Goal: Information Seeking & Learning: Find specific fact

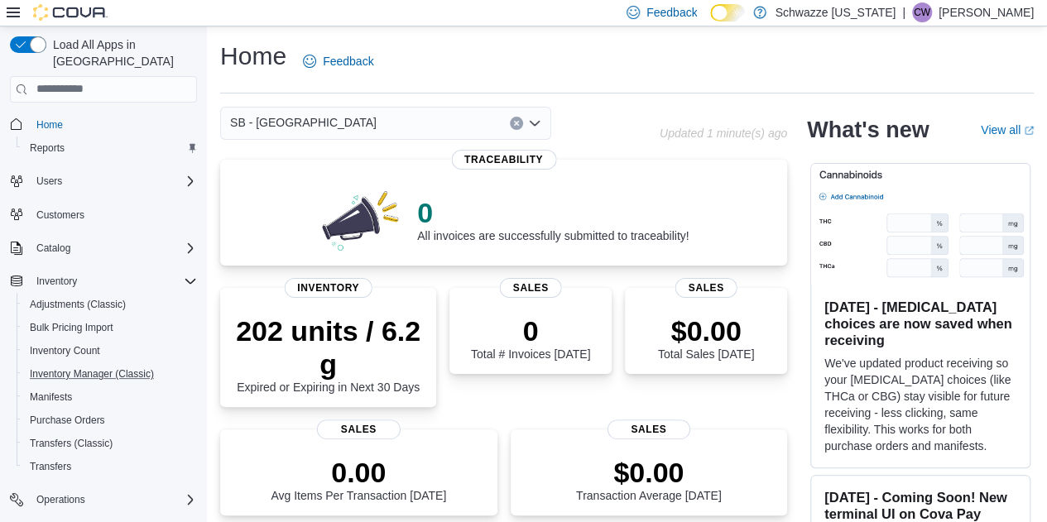
scroll to position [190, 0]
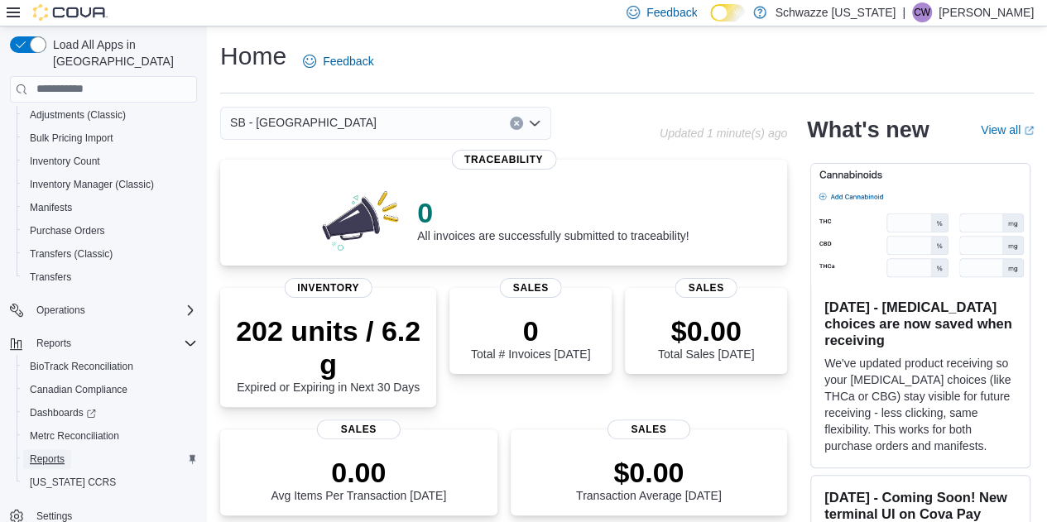
click at [50, 453] on span "Reports" at bounding box center [47, 459] width 35 height 13
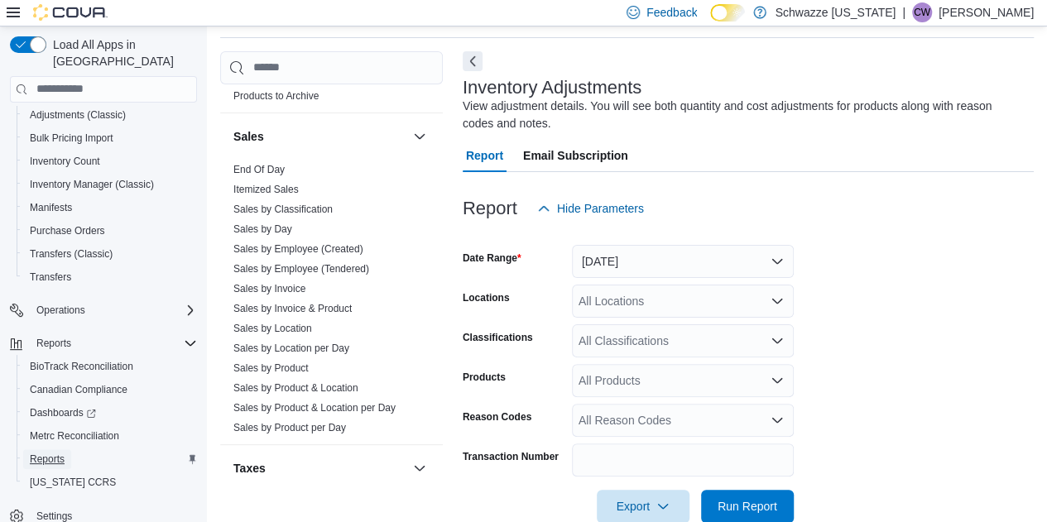
scroll to position [1347, 0]
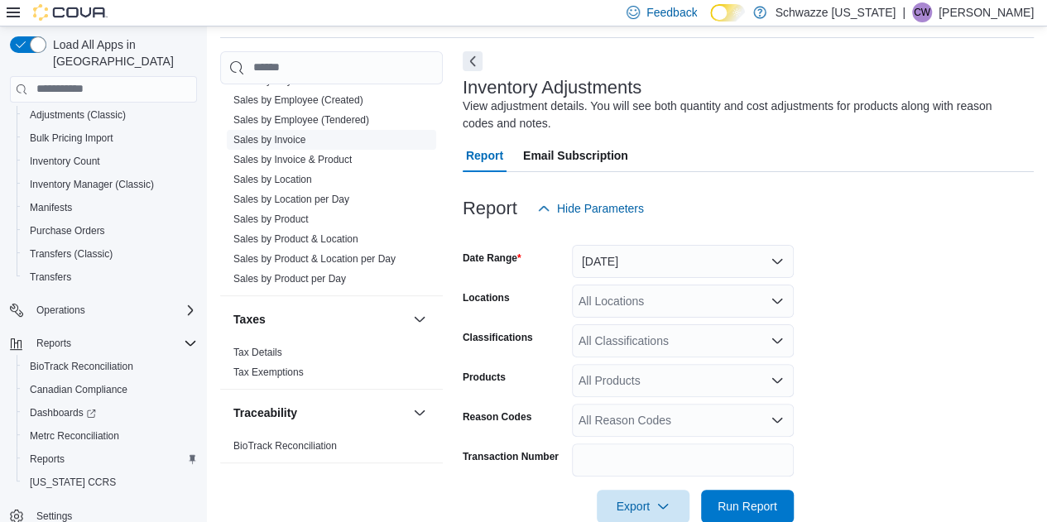
click at [304, 140] on link "Sales by Invoice" at bounding box center [269, 140] width 72 height 12
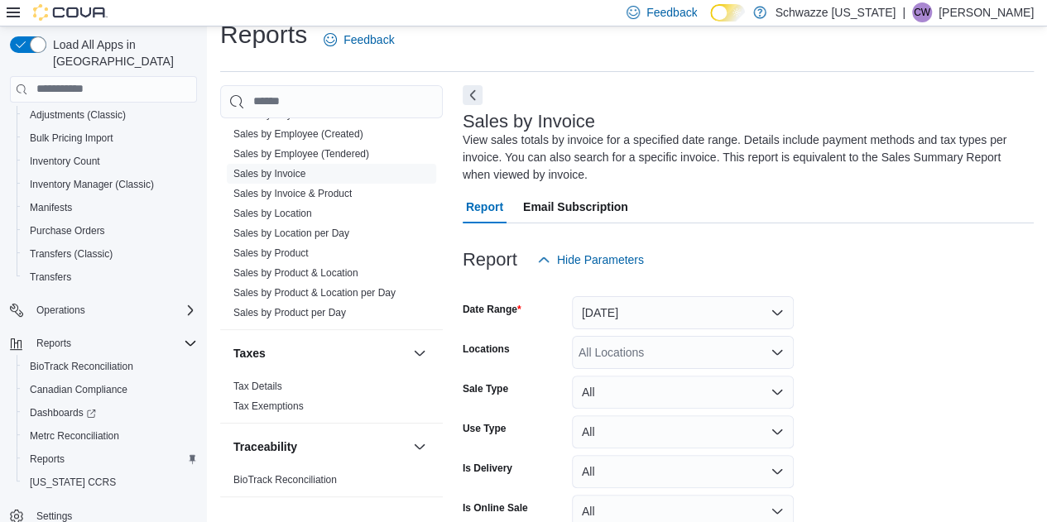
scroll to position [73, 0]
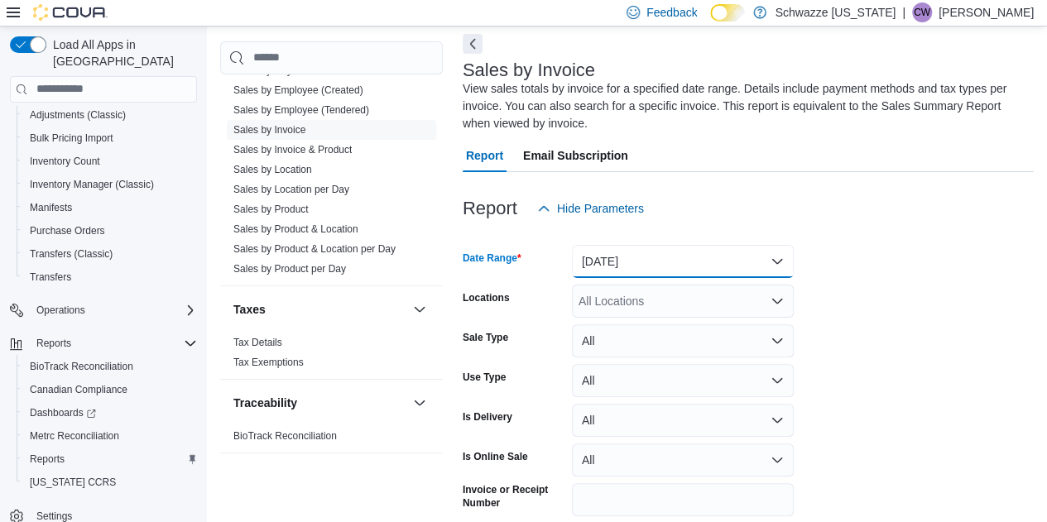
click at [682, 271] on button "Yesterday" at bounding box center [683, 261] width 222 height 33
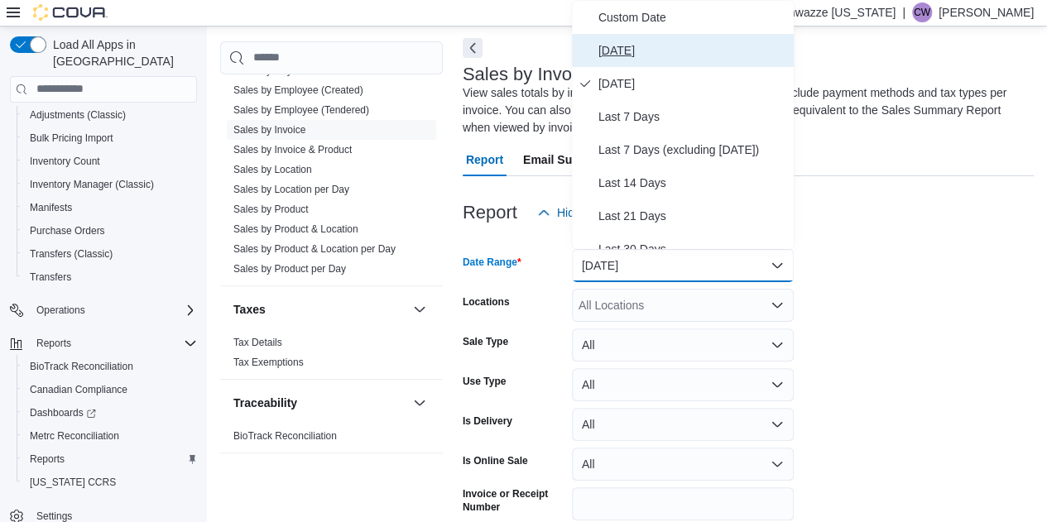
click at [641, 54] on span "Today" at bounding box center [692, 51] width 189 height 20
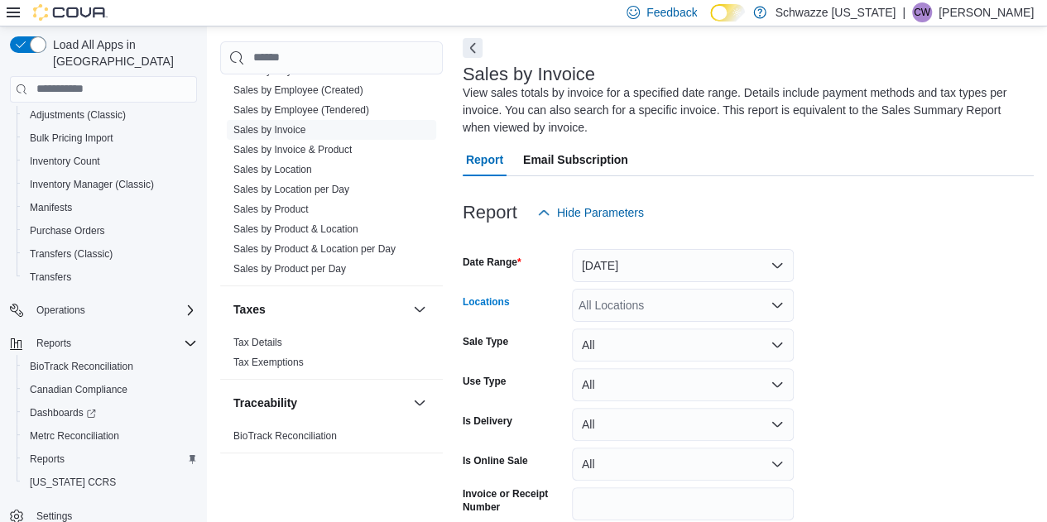
click at [671, 300] on div "All Locations" at bounding box center [683, 305] width 222 height 33
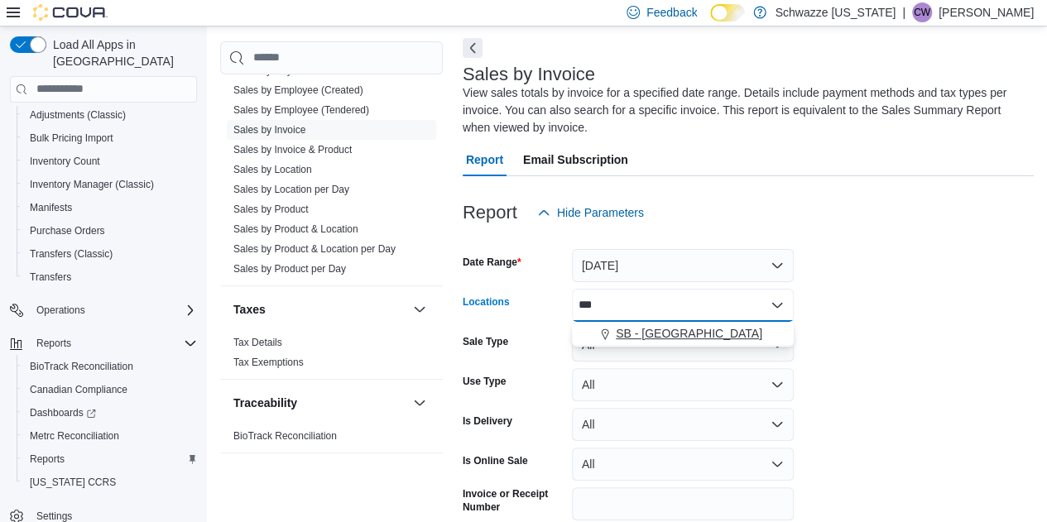
type input "***"
click at [647, 332] on span "SB - Belmar" at bounding box center [689, 333] width 146 height 17
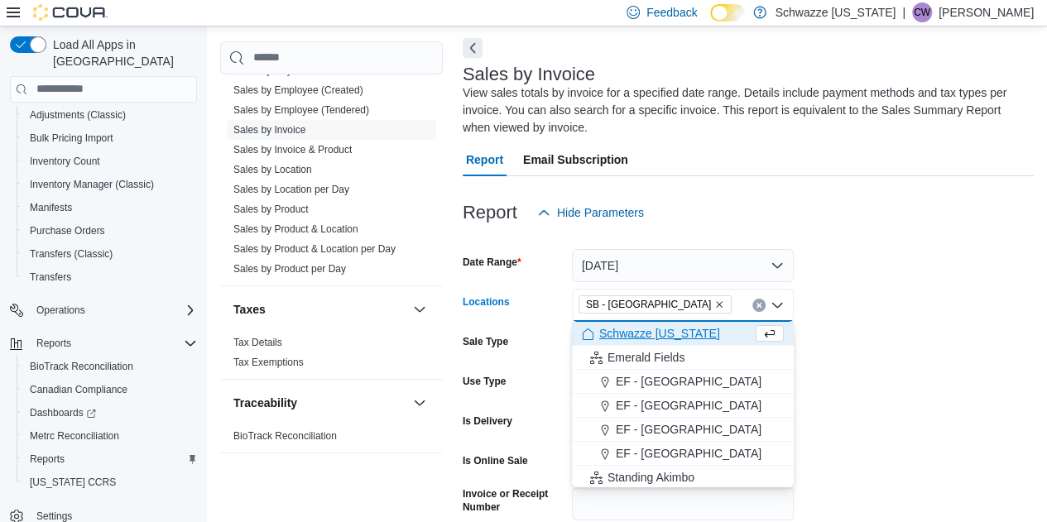
click at [903, 300] on form "Date Range Today Locations SB - Belmar Combo box. Selected. SB - Belmar. Press …" at bounding box center [748, 398] width 571 height 338
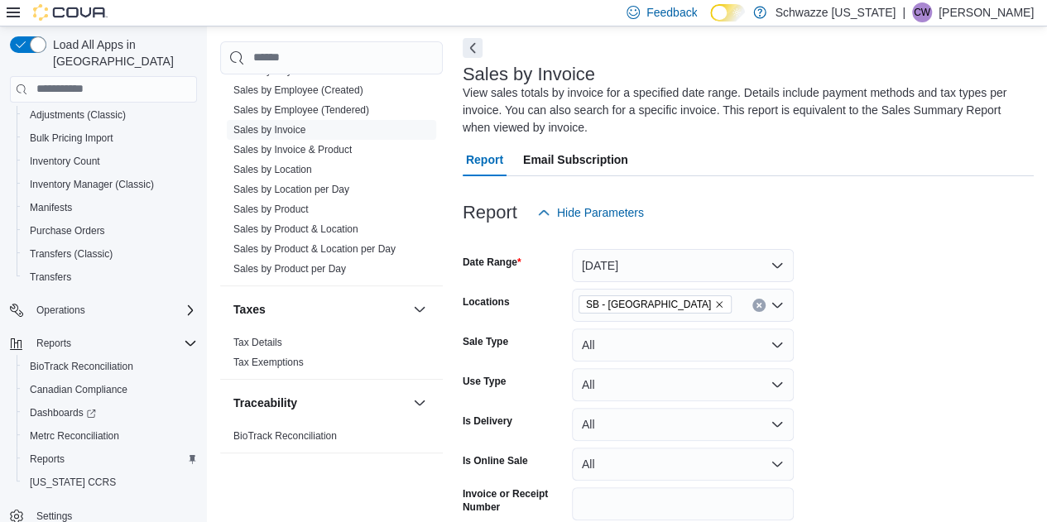
scroll to position [146, 0]
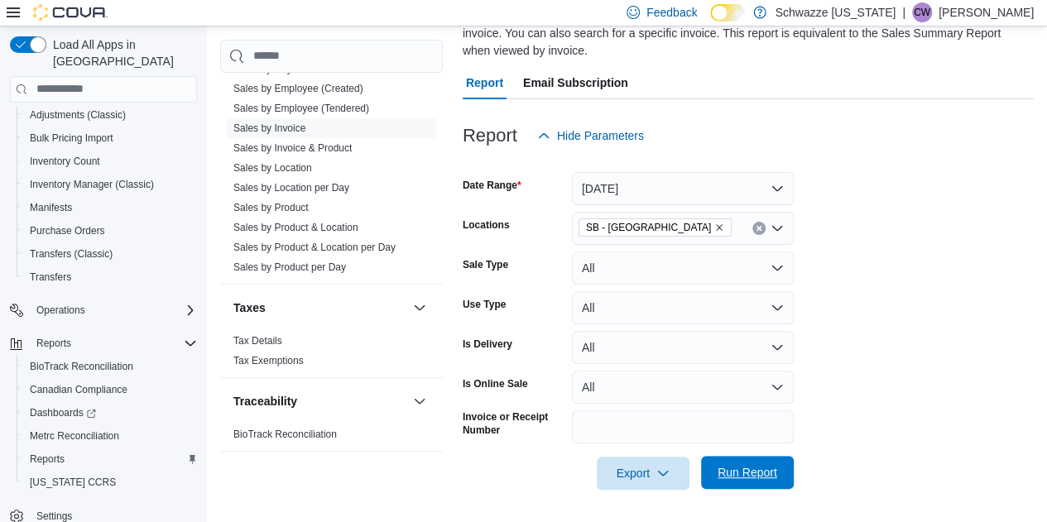
click at [761, 468] on span "Run Report" at bounding box center [748, 472] width 60 height 17
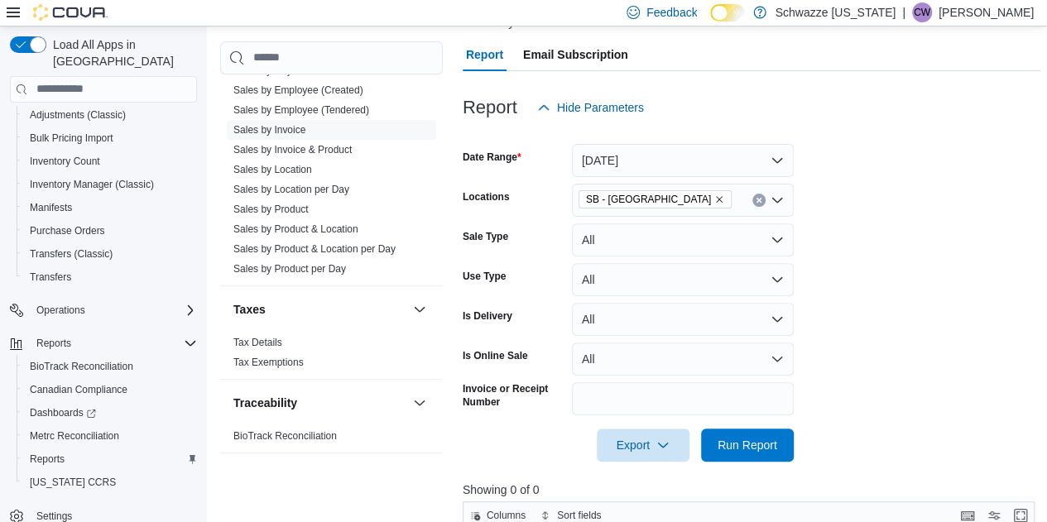
scroll to position [173, 0]
click at [754, 453] on span "Run Report" at bounding box center [748, 445] width 60 height 17
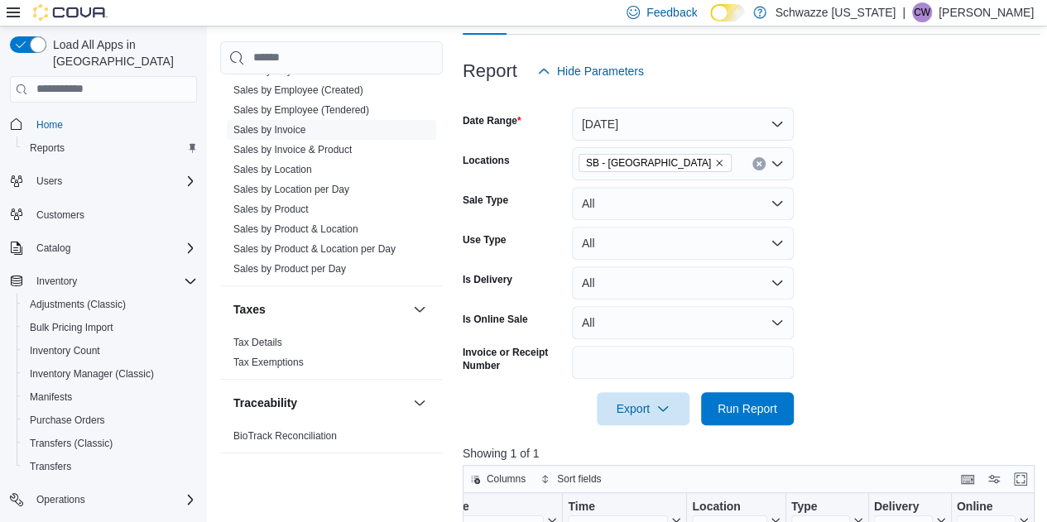
scroll to position [207, 0]
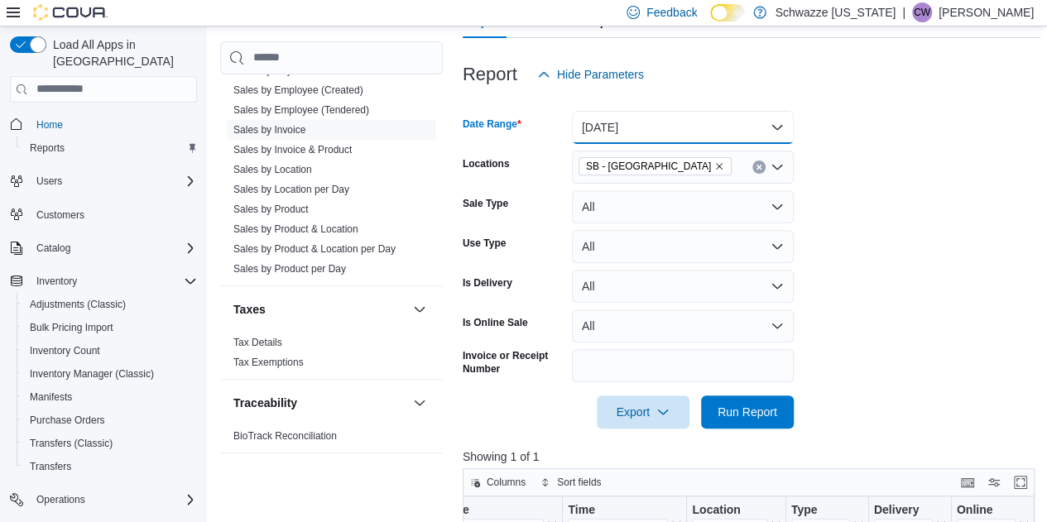
click at [655, 113] on button "Today" at bounding box center [683, 127] width 222 height 33
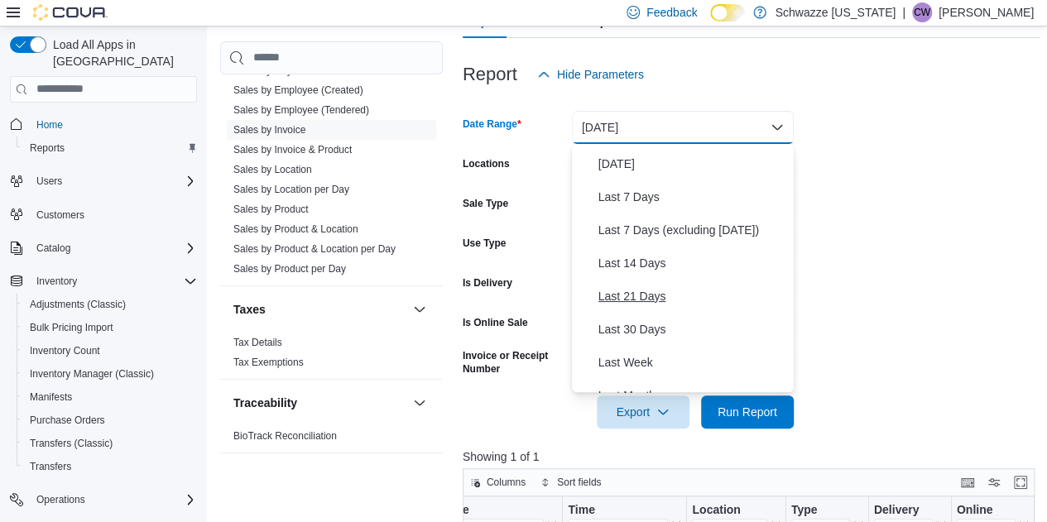
scroll to position [64, 0]
click at [673, 328] on span "Last 30 Days" at bounding box center [692, 329] width 189 height 20
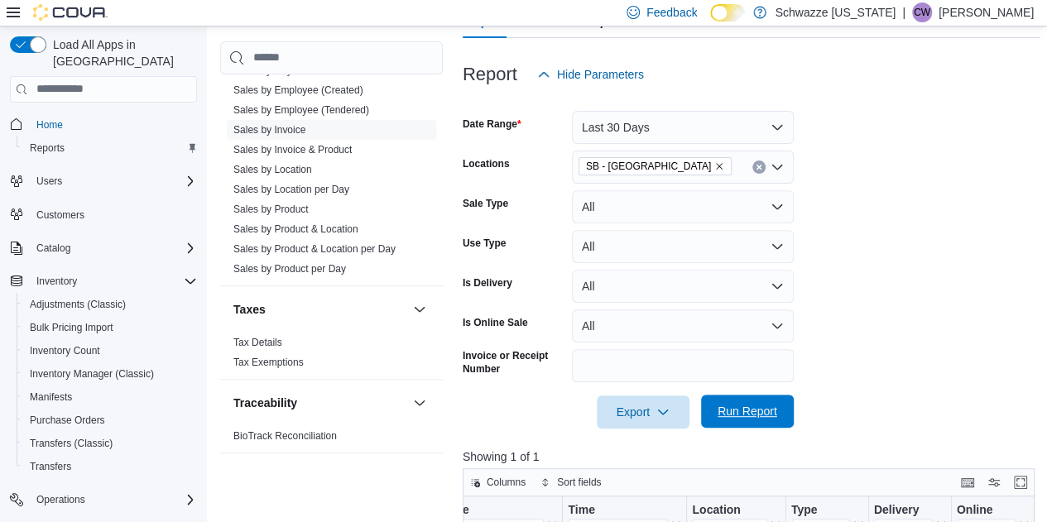
click at [758, 411] on span "Run Report" at bounding box center [748, 411] width 60 height 17
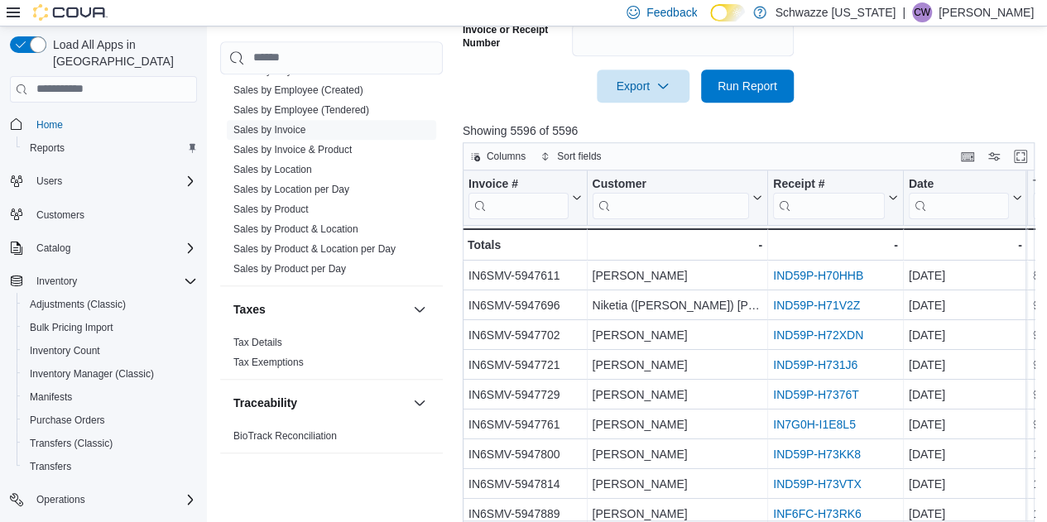
scroll to position [534, 0]
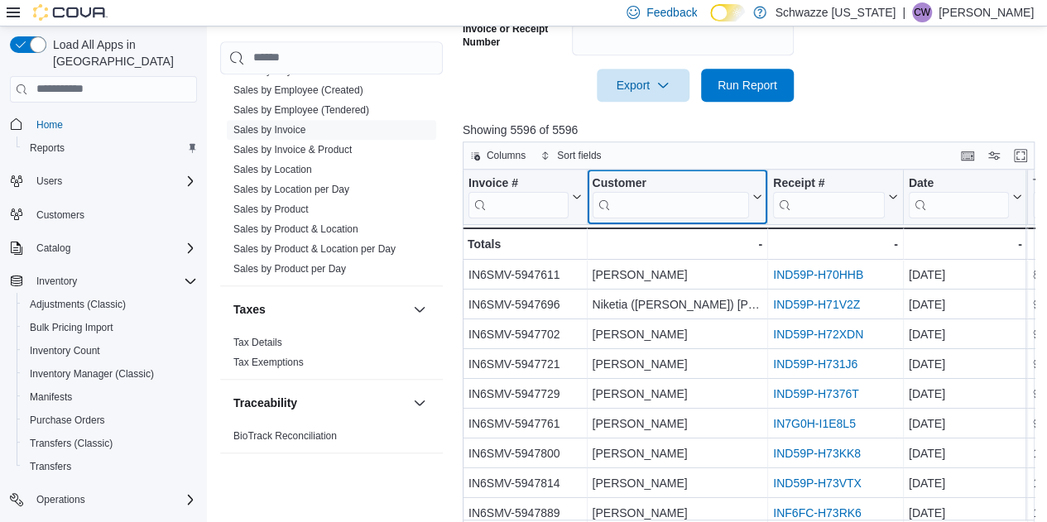
click at [637, 198] on input "search" at bounding box center [670, 204] width 157 height 26
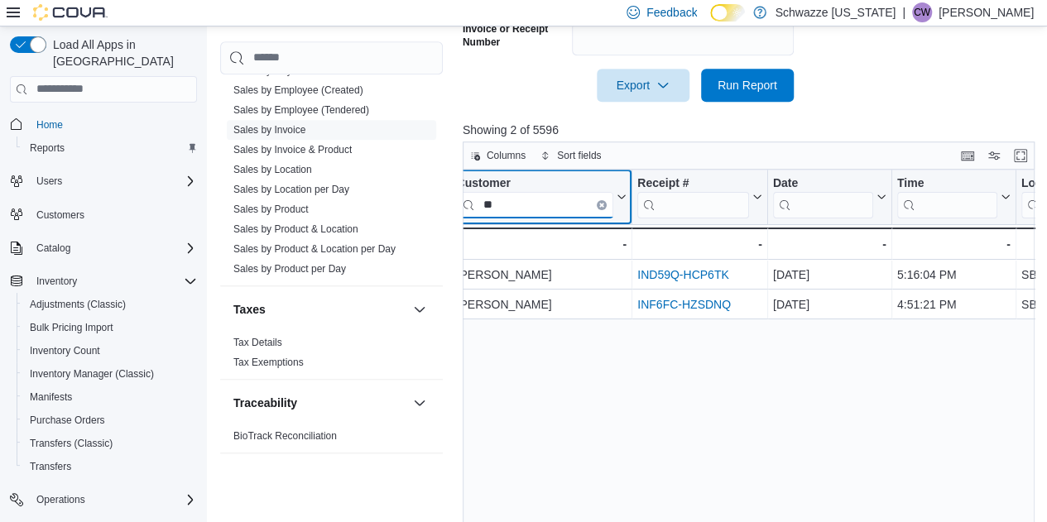
scroll to position [0, 122]
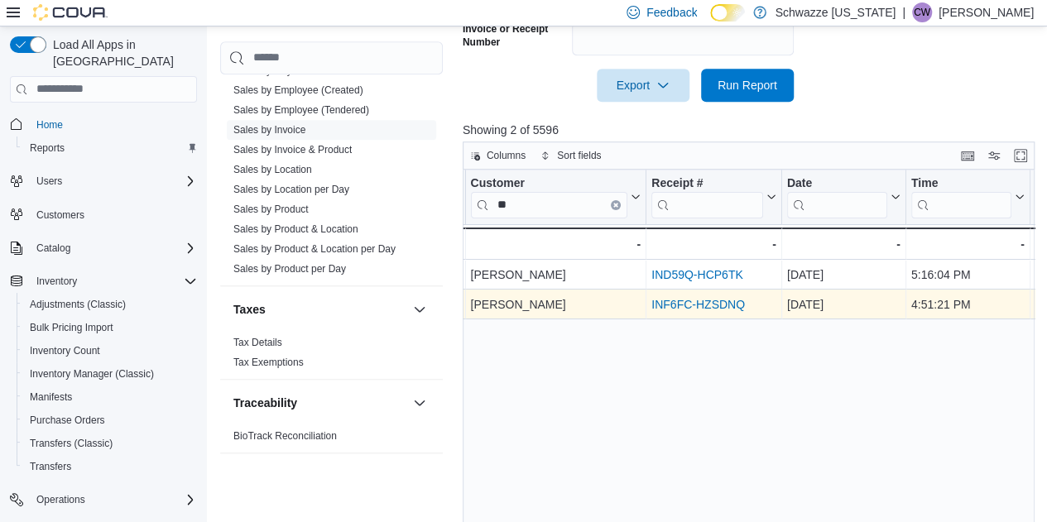
click at [705, 302] on link "INF6FC-HZSDNQ" at bounding box center [698, 304] width 94 height 13
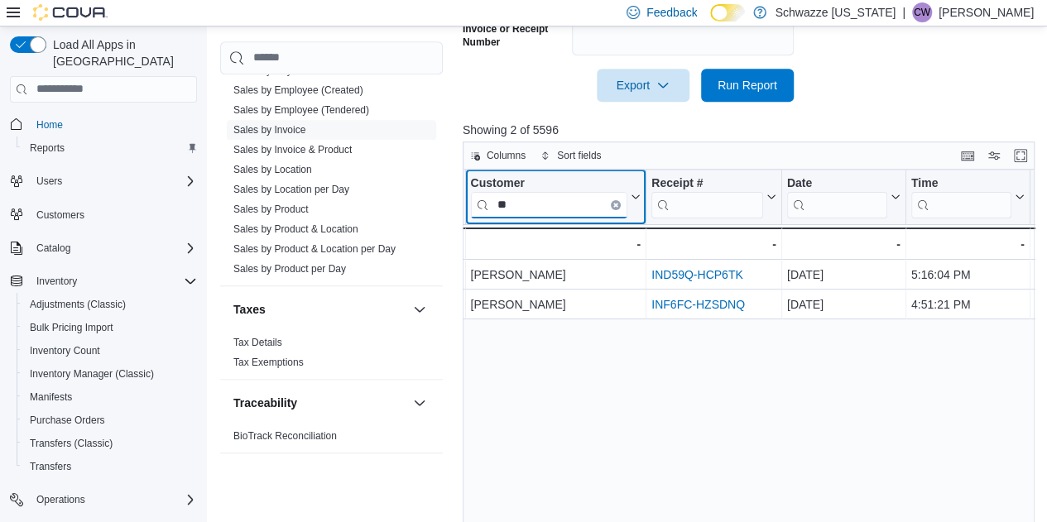
click at [566, 207] on input "**" at bounding box center [548, 204] width 157 height 26
type input "***"
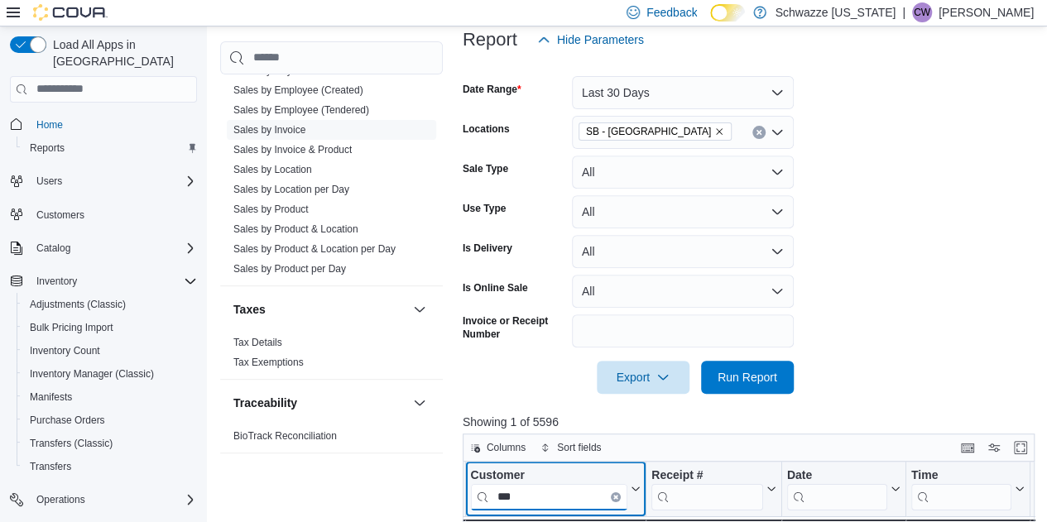
scroll to position [241, 0]
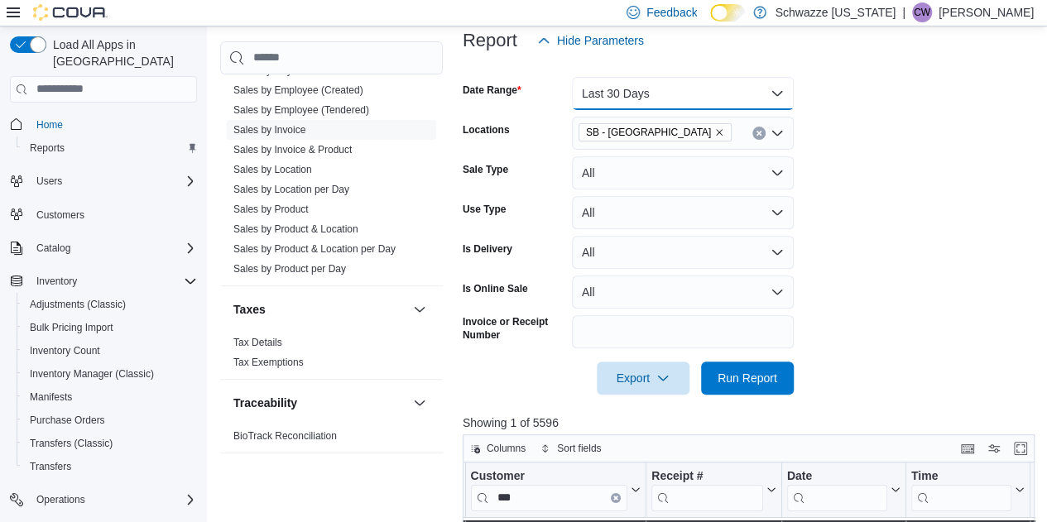
click at [650, 108] on button "Last 30 Days" at bounding box center [683, 93] width 222 height 33
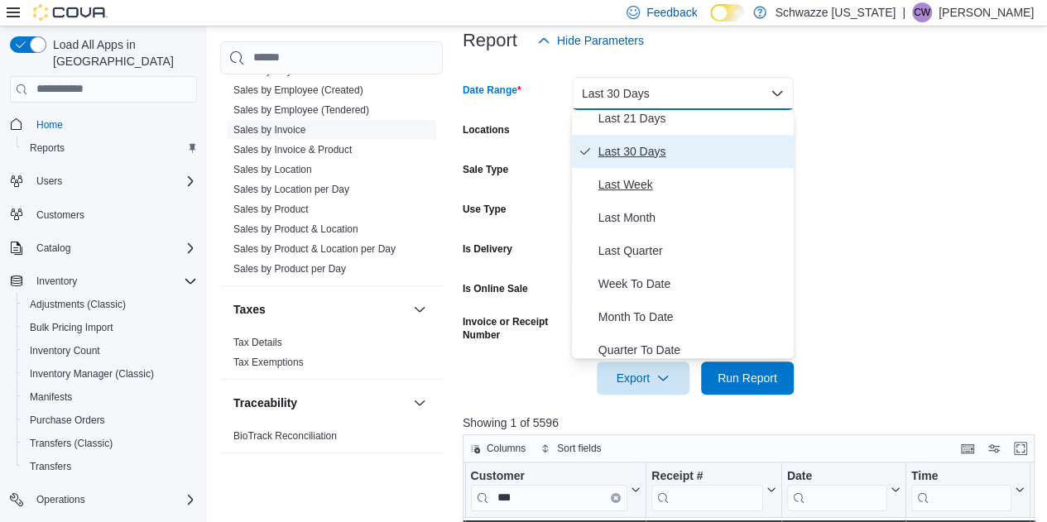
scroll to position [208, 0]
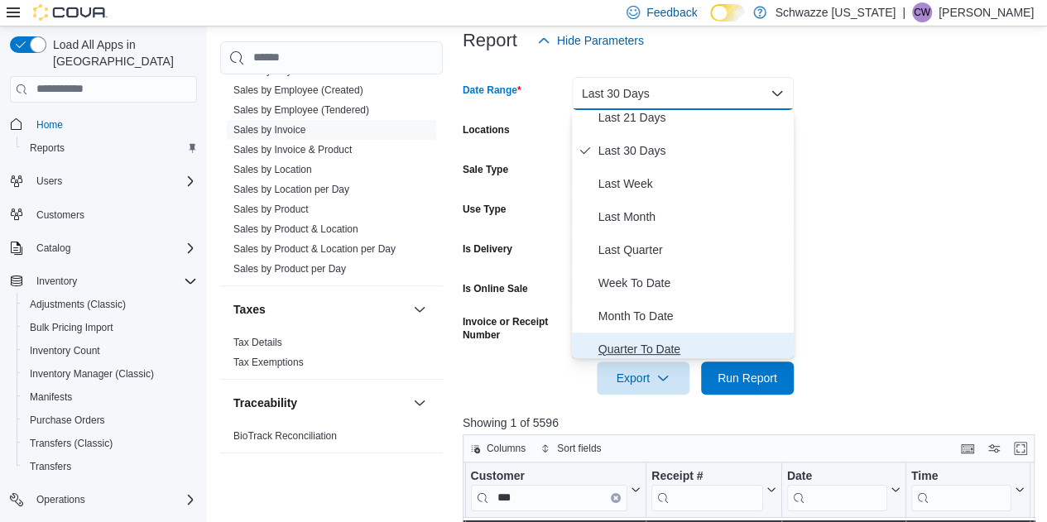
click at [660, 348] on span "Quarter To Date" at bounding box center [692, 349] width 189 height 20
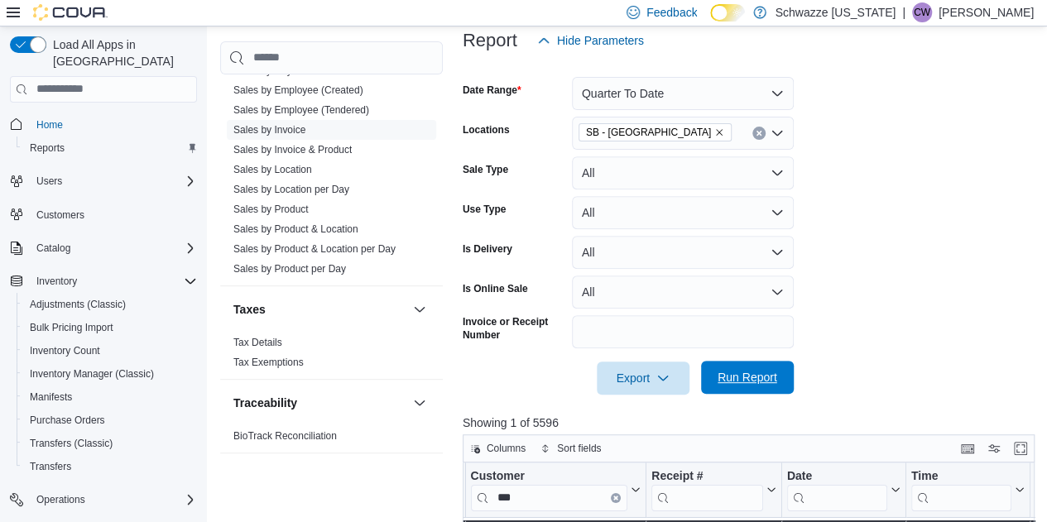
click at [743, 377] on span "Run Report" at bounding box center [748, 377] width 60 height 17
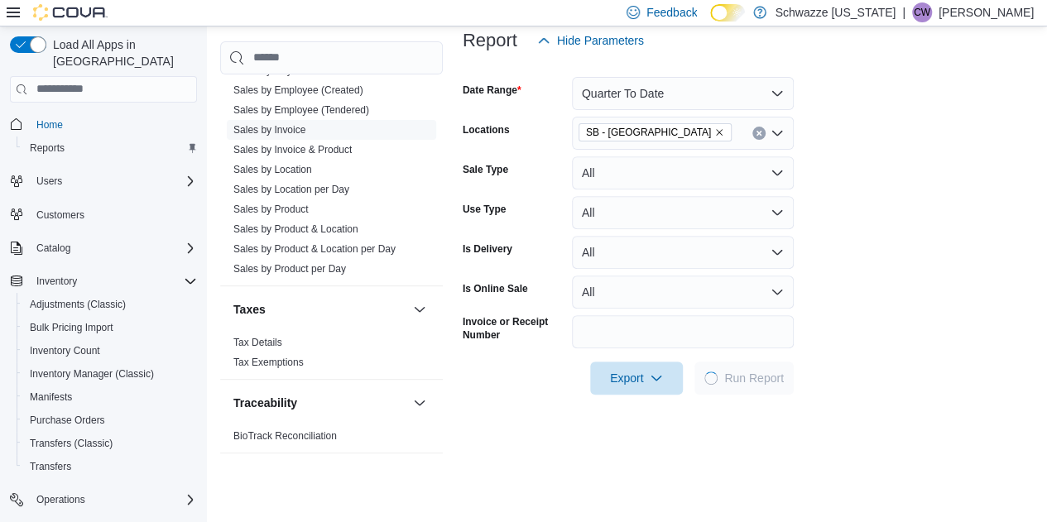
click at [861, 120] on form "Date Range Quarter To Date Locations SB - Belmar Sale Type All Use Type All Is …" at bounding box center [748, 226] width 571 height 338
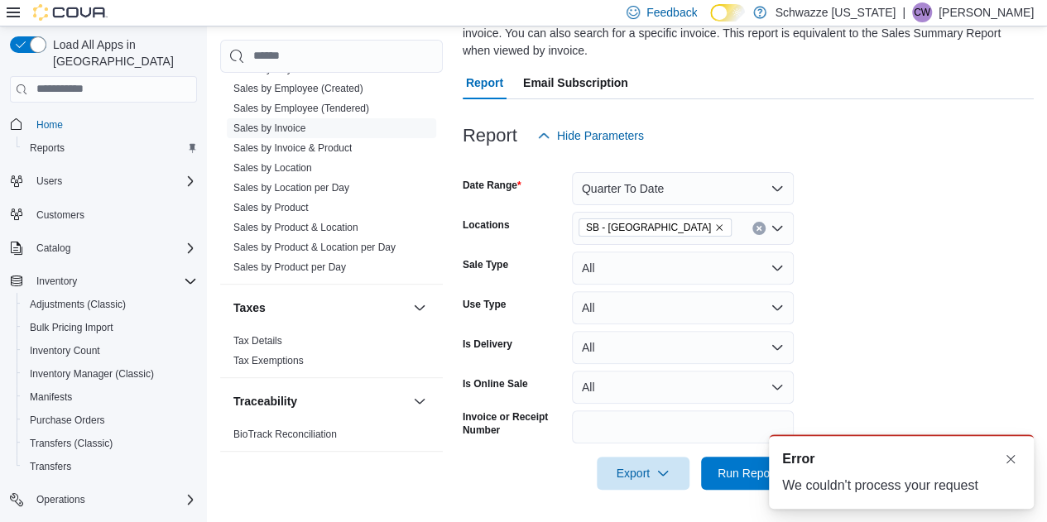
click at [722, 470] on div "A new notification appears Error We couldn't process your request" at bounding box center [881, 471] width 331 height 101
click at [737, 474] on div "A new notification appears Error We couldn't process your request" at bounding box center [881, 471] width 331 height 101
click at [1014, 463] on button "Dismiss toast" at bounding box center [1011, 459] width 20 height 20
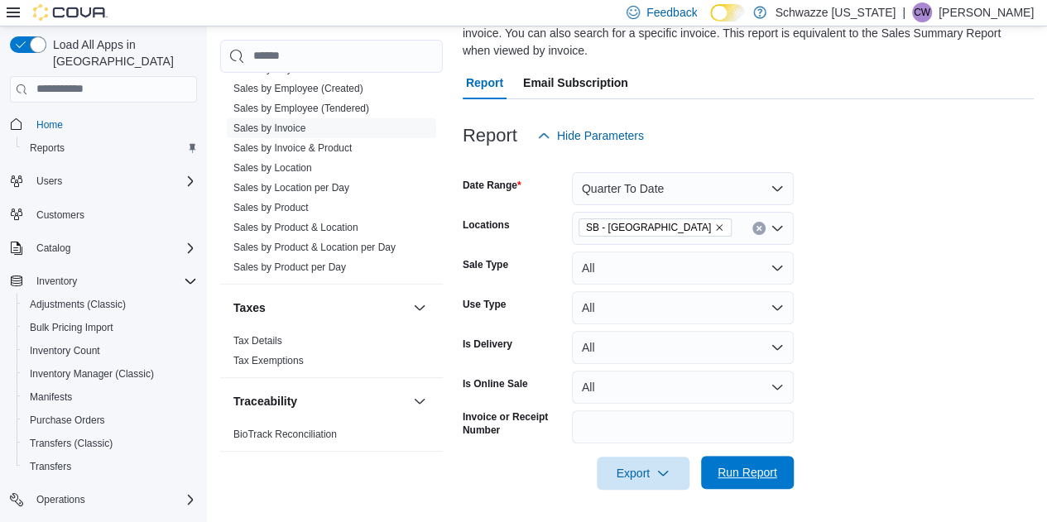
click at [753, 475] on span "Run Report" at bounding box center [748, 472] width 60 height 17
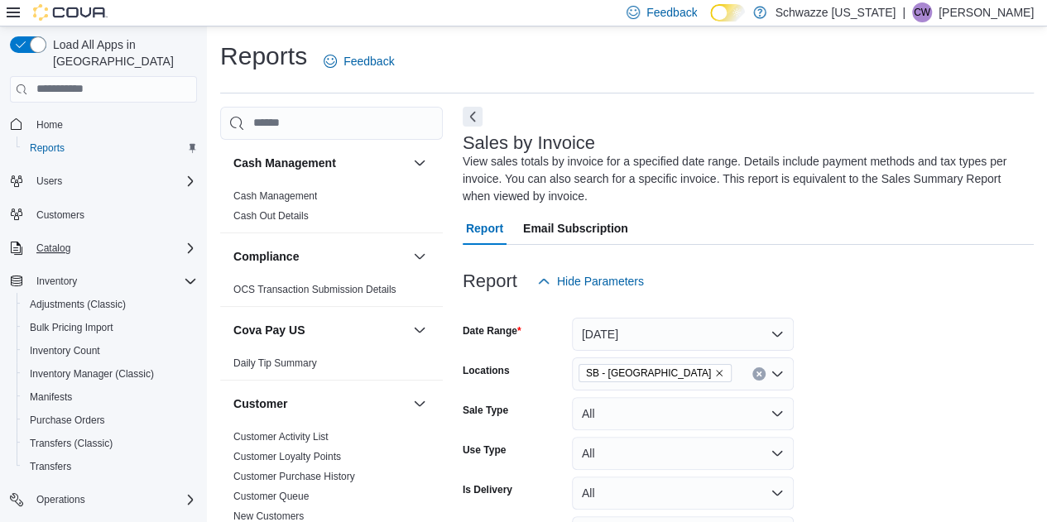
scroll to position [73, 0]
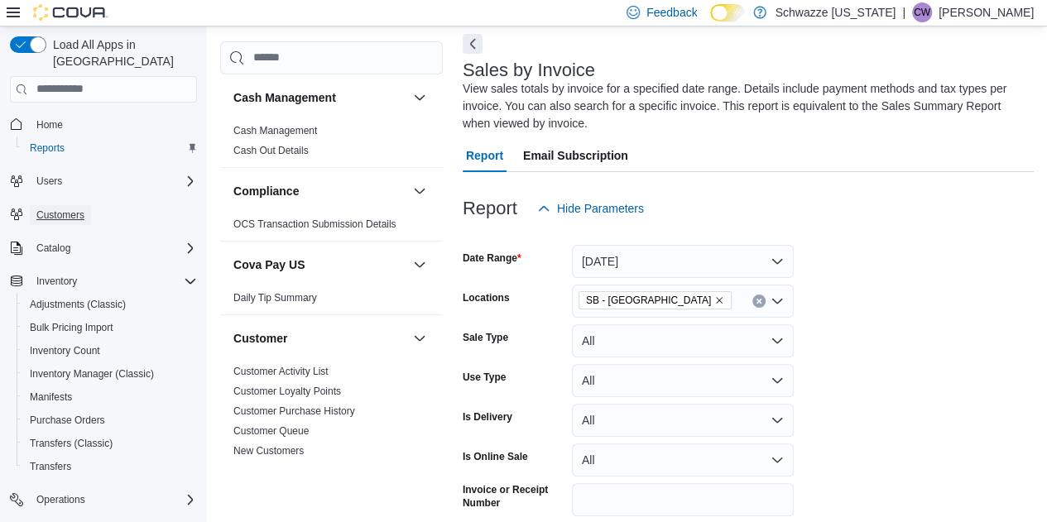
click at [71, 205] on span "Customers" at bounding box center [60, 215] width 48 height 20
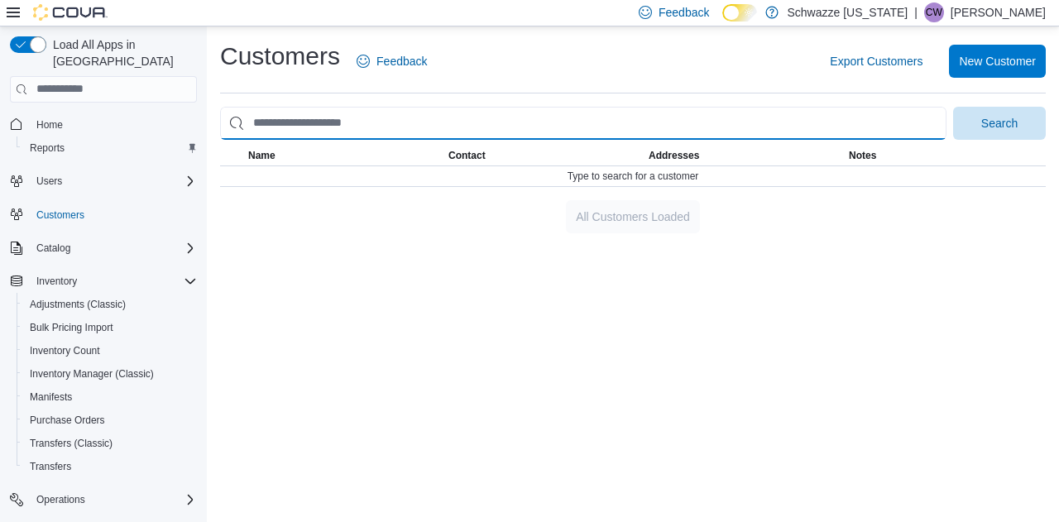
click at [454, 122] on input "search" at bounding box center [583, 123] width 727 height 33
type input "*********"
click at [953, 107] on button "Search" at bounding box center [999, 123] width 93 height 33
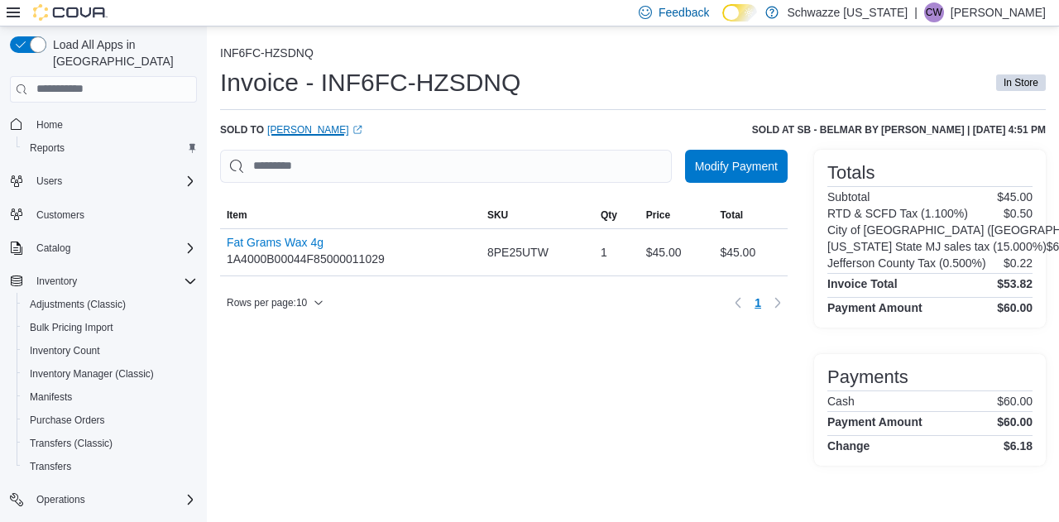
click at [296, 133] on link "[PERSON_NAME] (opens in a new tab or window)" at bounding box center [314, 129] width 95 height 13
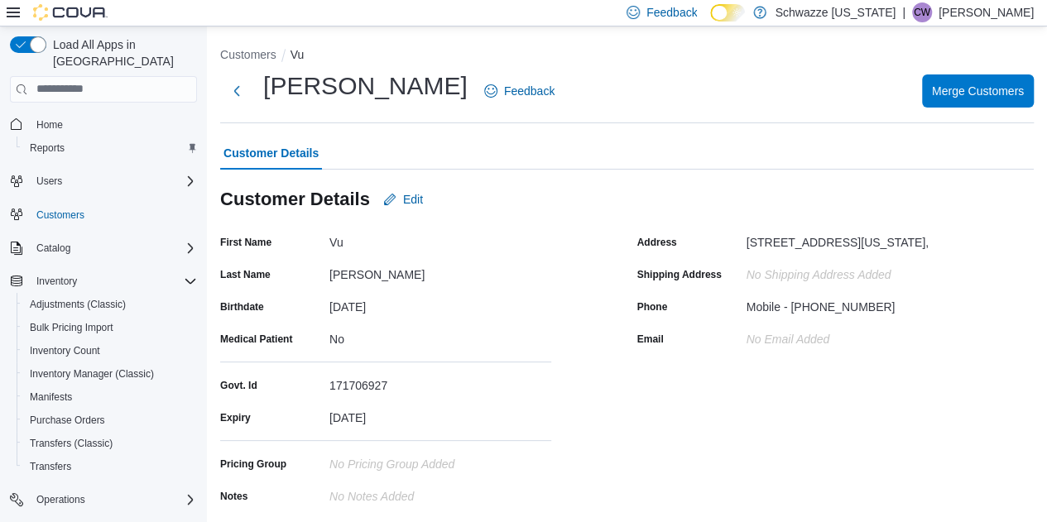
scroll to position [312, 0]
